Goal: Transaction & Acquisition: Purchase product/service

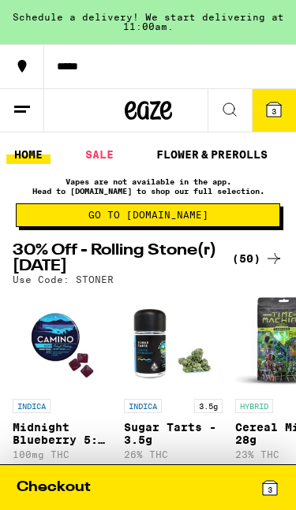
click at [278, 107] on icon at bounding box center [273, 109] width 14 height 14
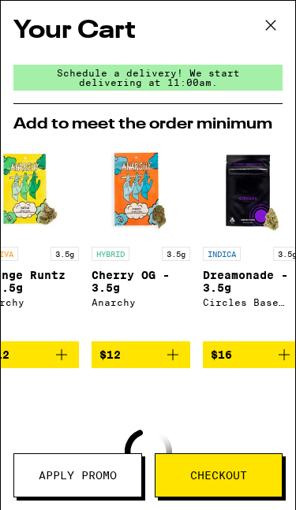
scroll to position [-1, 0]
click at [277, 21] on icon at bounding box center [270, 25] width 24 height 24
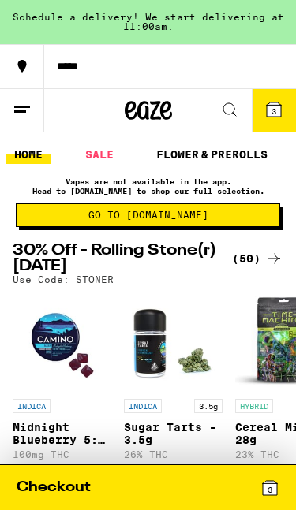
click at [275, 489] on icon at bounding box center [269, 488] width 14 height 14
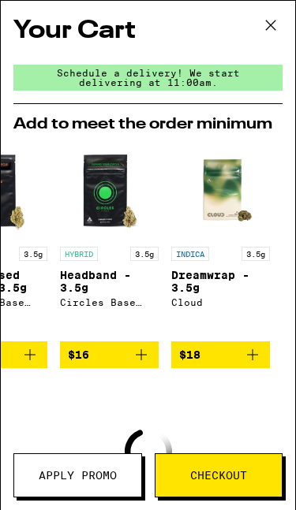
click at [278, 28] on icon at bounding box center [270, 25] width 24 height 24
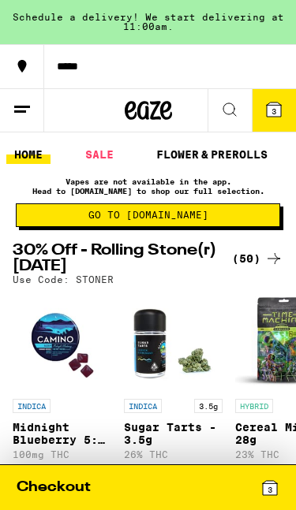
click at [17, 106] on line at bounding box center [22, 106] width 16 height 0
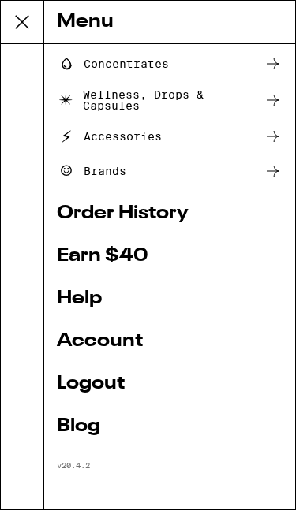
click at [73, 387] on link "Logout" at bounding box center [169, 383] width 225 height 19
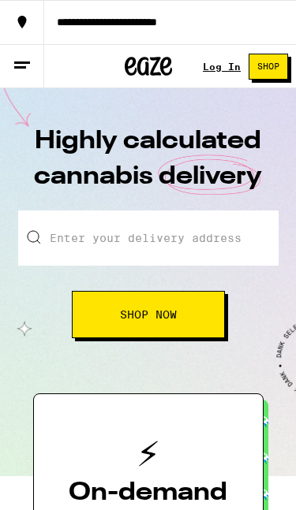
click at [218, 69] on link "Log In" at bounding box center [222, 66] width 38 height 10
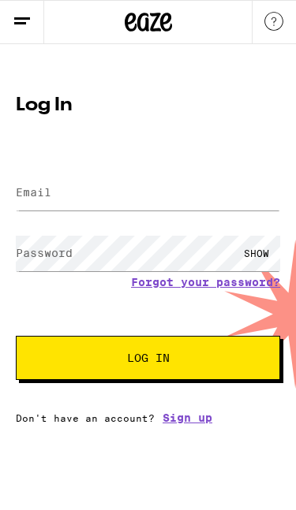
click at [21, 192] on label "Email" at bounding box center [33, 192] width 35 height 13
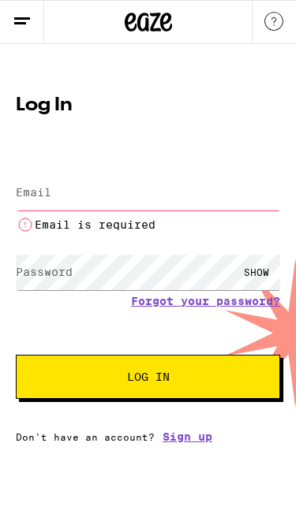
click at [36, 195] on label "Email" at bounding box center [33, 192] width 35 height 13
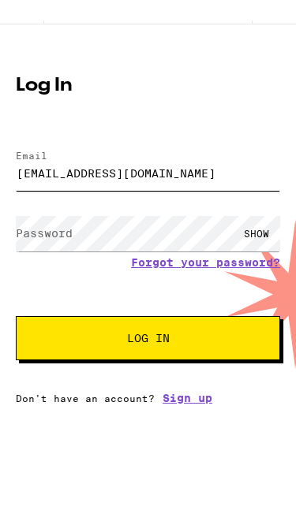
type input "[EMAIL_ADDRESS][DOMAIN_NAME]"
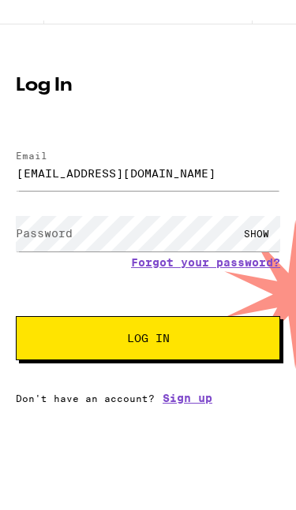
click at [24, 247] on label "Password" at bounding box center [44, 253] width 57 height 13
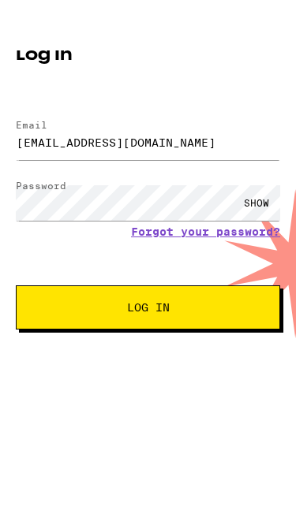
click at [254, 236] on div "SHOW" at bounding box center [255, 253] width 47 height 35
click at [220, 336] on button "Log In" at bounding box center [148, 358] width 264 height 44
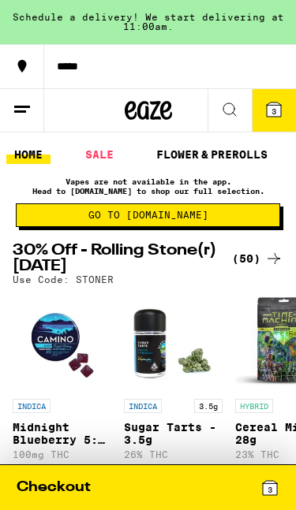
click at [269, 113] on icon at bounding box center [273, 109] width 14 height 14
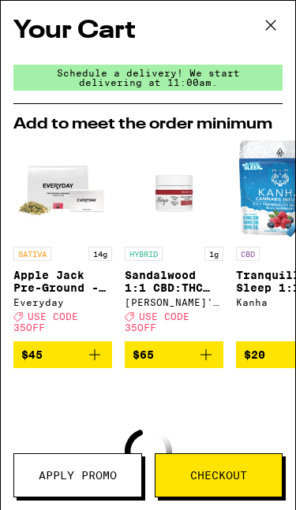
click at [273, 22] on icon at bounding box center [270, 24] width 9 height 9
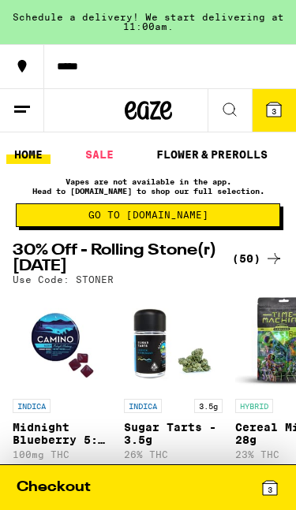
click at [224, 219] on span "Go to [DOMAIN_NAME]" at bounding box center [147, 214] width 247 height 9
click at [272, 478] on div "3" at bounding box center [269, 488] width 19 height 20
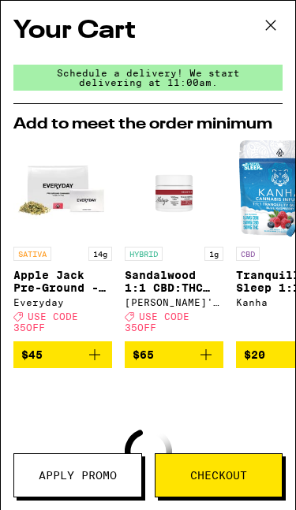
click at [244, 474] on span "Checkout" at bounding box center [218, 475] width 57 height 11
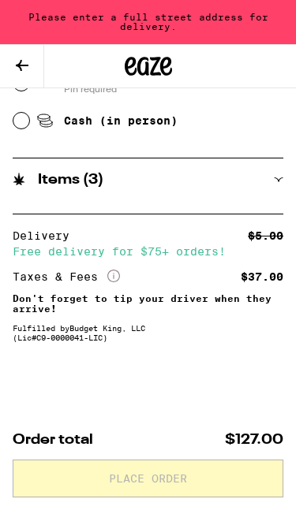
scroll to position [724, 0]
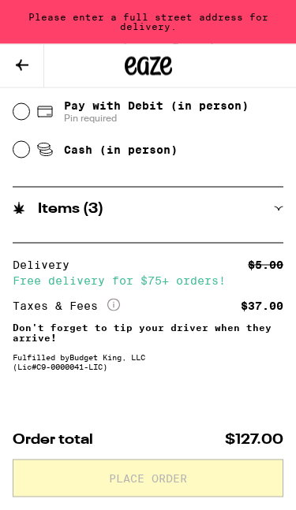
click at [274, 210] on icon at bounding box center [277, 208] width 9 height 9
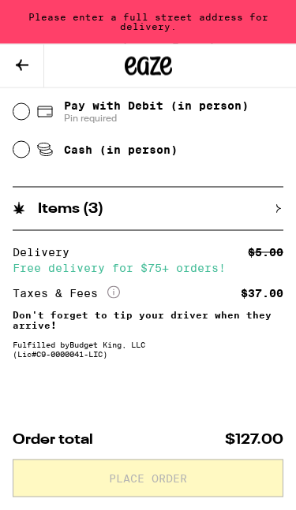
scroll to position [683, 0]
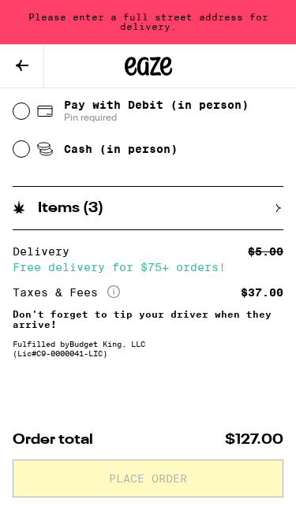
click at [281, 205] on icon at bounding box center [277, 207] width 9 height 9
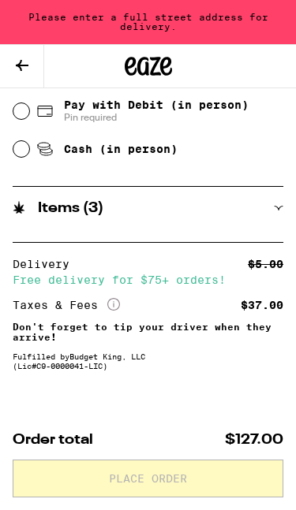
click at [283, 206] on icon at bounding box center [277, 207] width 9 height 9
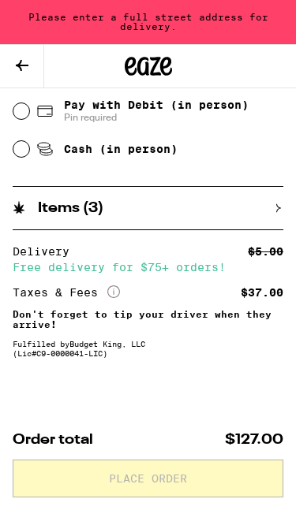
click at [281, 203] on div "Items ( 3 )" at bounding box center [148, 208] width 270 height 14
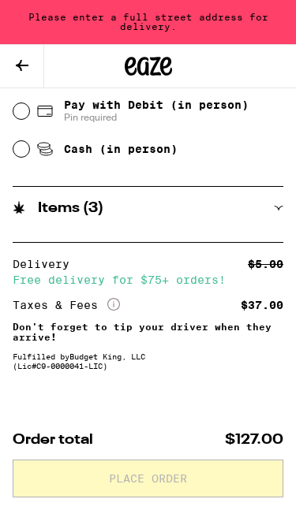
click at [281, 208] on icon at bounding box center [277, 207] width 9 height 9
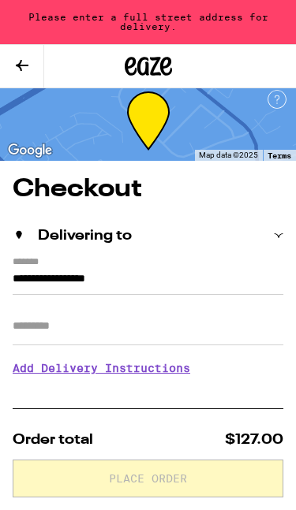
scroll to position [0, 0]
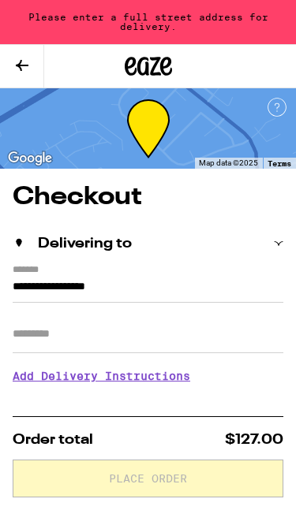
click at [281, 234] on div "Delivering to" at bounding box center [148, 243] width 270 height 43
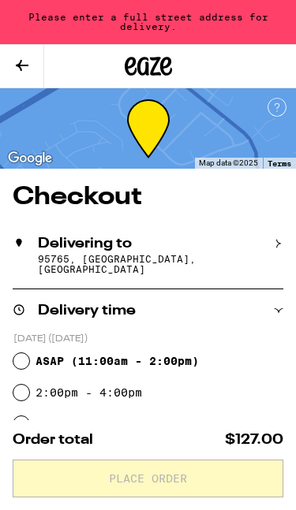
click at [281, 242] on icon at bounding box center [277, 243] width 9 height 9
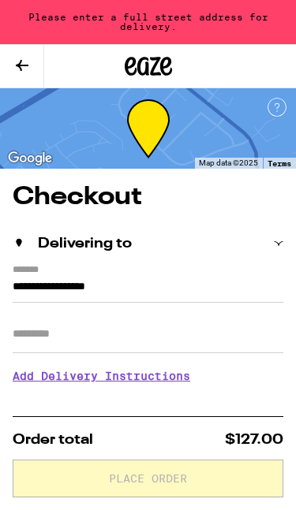
click at [32, 63] on button at bounding box center [22, 66] width 44 height 43
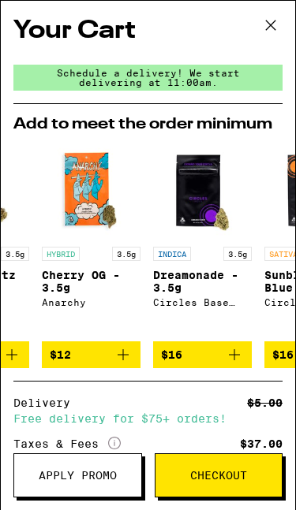
click at [274, 24] on icon at bounding box center [270, 25] width 24 height 24
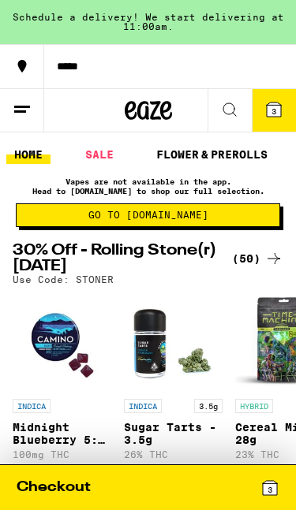
click at [40, 108] on button at bounding box center [22, 110] width 44 height 43
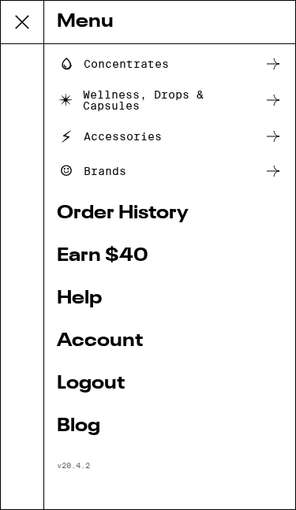
click at [116, 381] on link "Logout" at bounding box center [169, 383] width 225 height 19
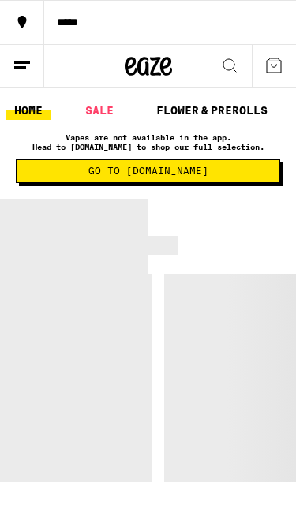
scroll to position [68, 0]
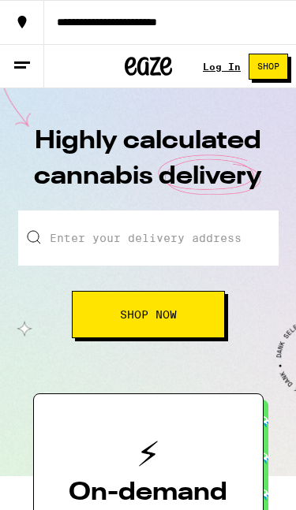
click at [225, 65] on link "Log In" at bounding box center [222, 66] width 38 height 10
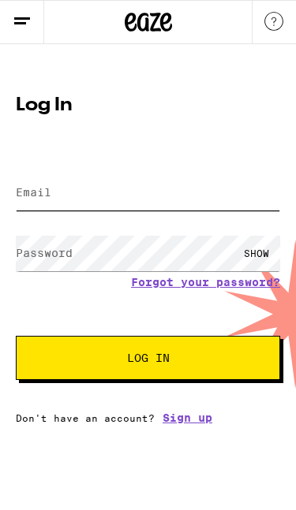
click at [146, 201] on input "Email" at bounding box center [148, 192] width 264 height 35
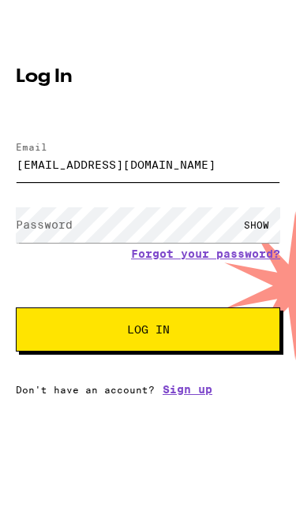
type input "[EMAIL_ADDRESS][DOMAIN_NAME]"
click at [33, 247] on label "Password" at bounding box center [44, 253] width 57 height 13
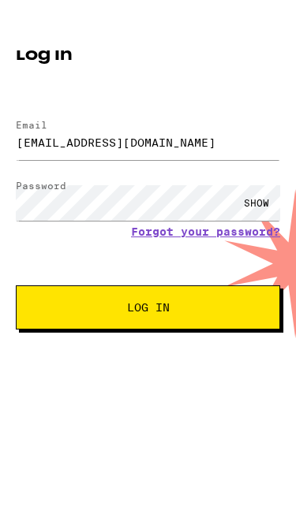
click at [240, 336] on button "Log In" at bounding box center [148, 358] width 264 height 44
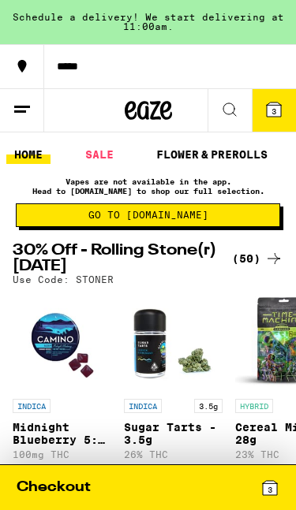
click at [273, 115] on span "3" at bounding box center [273, 110] width 5 height 9
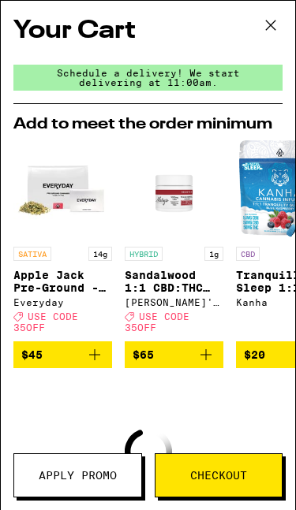
click at [270, 27] on icon at bounding box center [270, 25] width 24 height 24
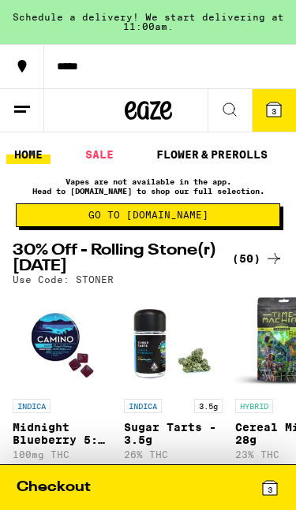
click at [281, 113] on icon at bounding box center [273, 109] width 19 height 19
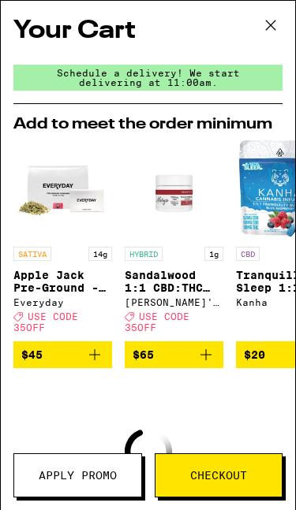
click at [285, 24] on button at bounding box center [270, 26] width 49 height 50
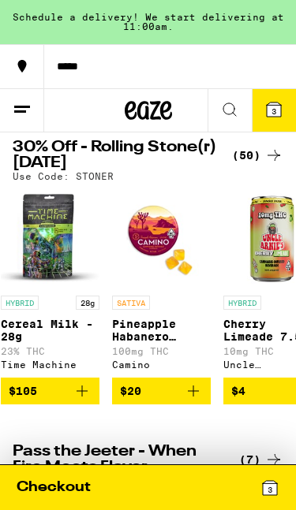
scroll to position [0, 244]
